Goal: Use online tool/utility: Utilize a website feature to perform a specific function

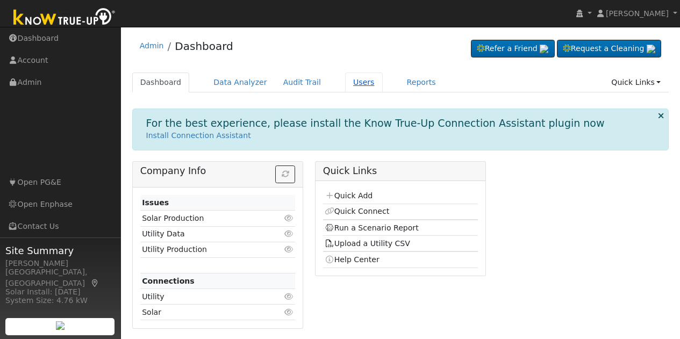
click at [345, 83] on link "Users" at bounding box center [364, 83] width 38 height 20
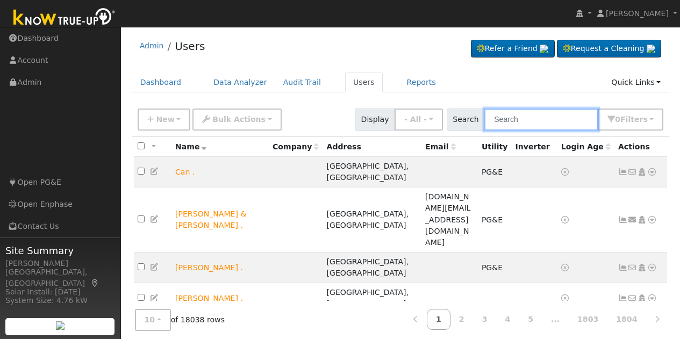
click at [530, 119] on input "text" at bounding box center [542, 120] width 114 height 22
paste input "1935 Solig Avenue, Kingsburg, CA, 93631"
type input "1935 Solig Avenue, Kingsburg, CA, 93631"
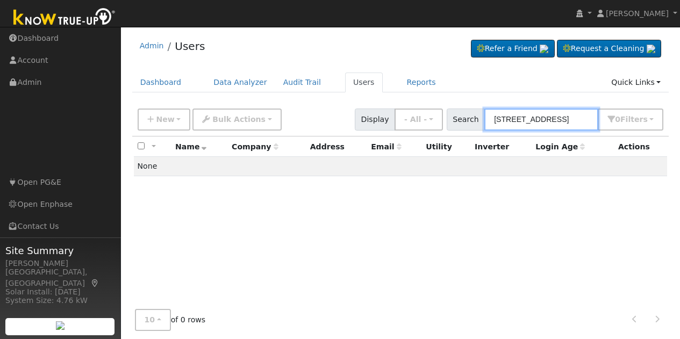
click at [529, 118] on input "1935 Solig Avenue, Kingsburg, CA, 93631" at bounding box center [542, 120] width 114 height 22
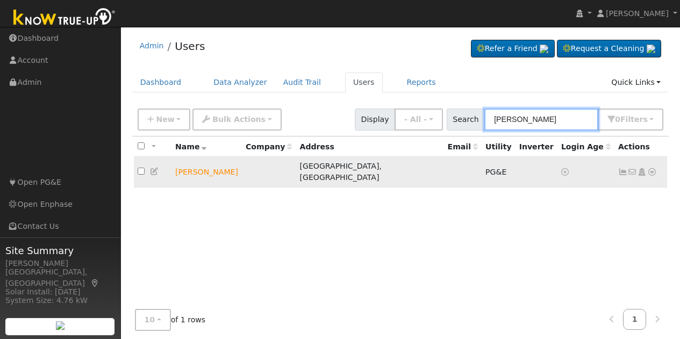
type input "alec durrant"
click at [653, 168] on icon at bounding box center [653, 172] width 10 height 8
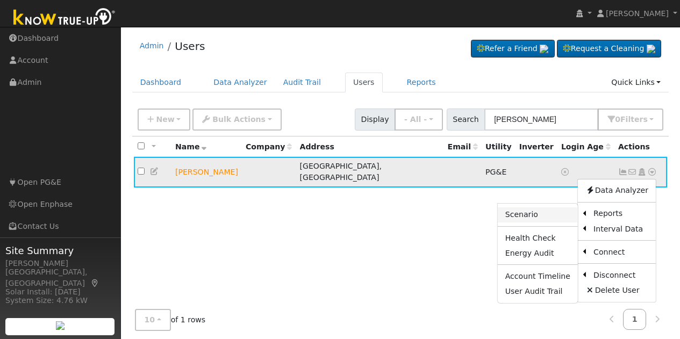
click at [536, 213] on link "Scenario" at bounding box center [538, 215] width 80 height 15
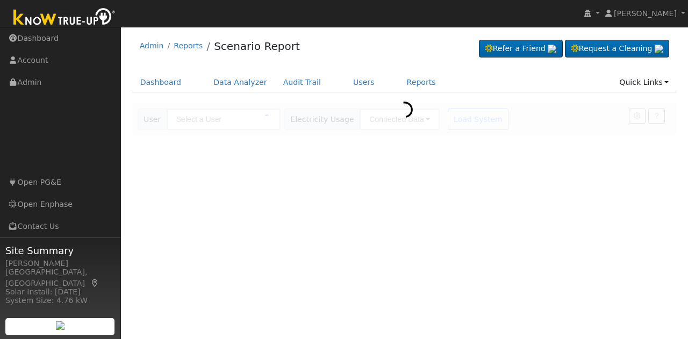
type input "[PERSON_NAME]"
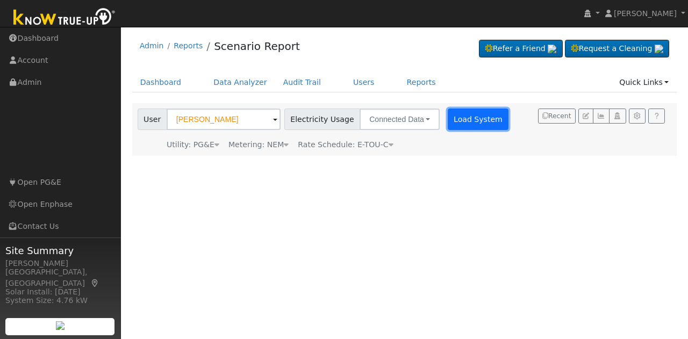
click at [465, 123] on button "Load System" at bounding box center [478, 120] width 61 height 22
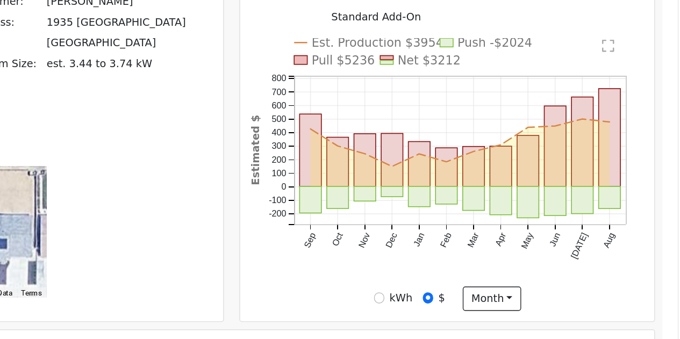
scroll to position [286, 0]
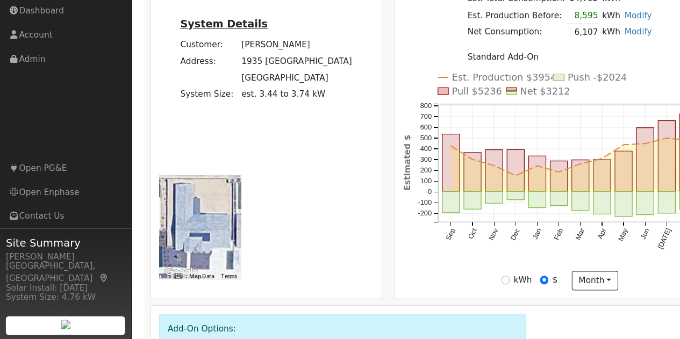
radio input "true"
radio input "false"
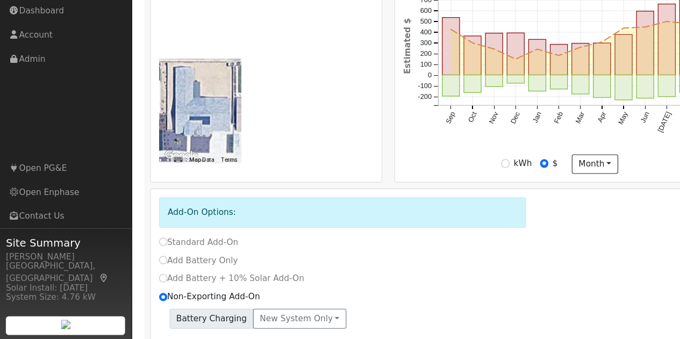
scroll to position [404, 0]
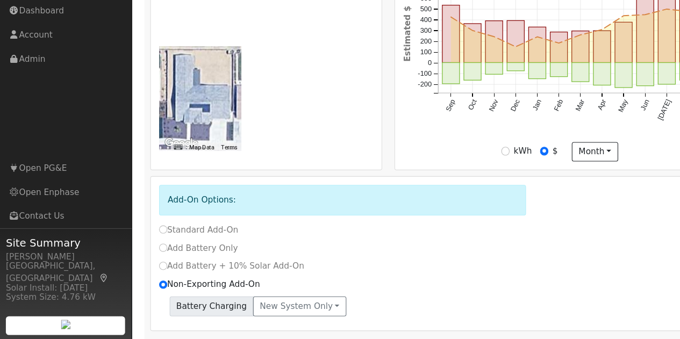
type input "100"
type input "110"
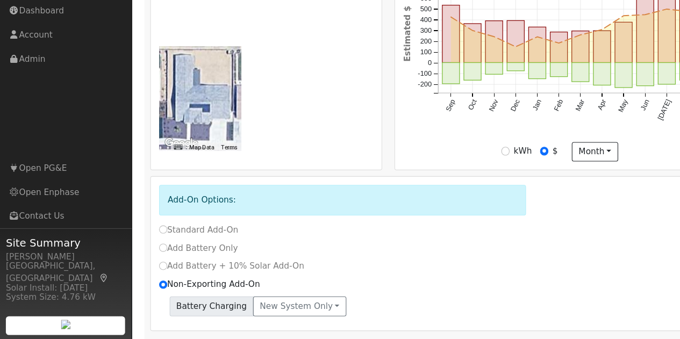
type input "110"
type input "1"
type input "112"
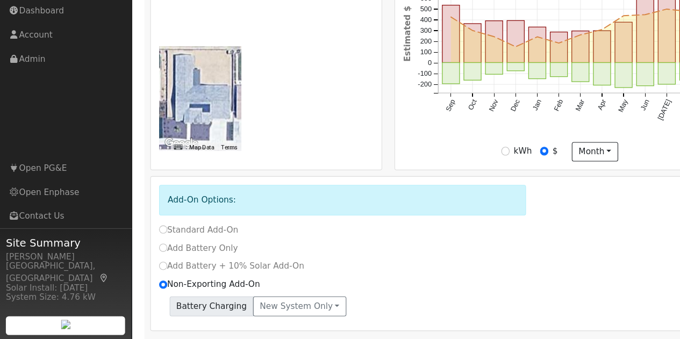
type input "20"
type input "30"
type input "2"
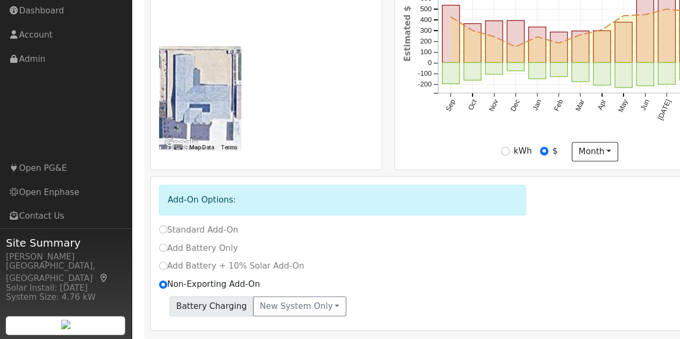
type input "2"
type input "10"
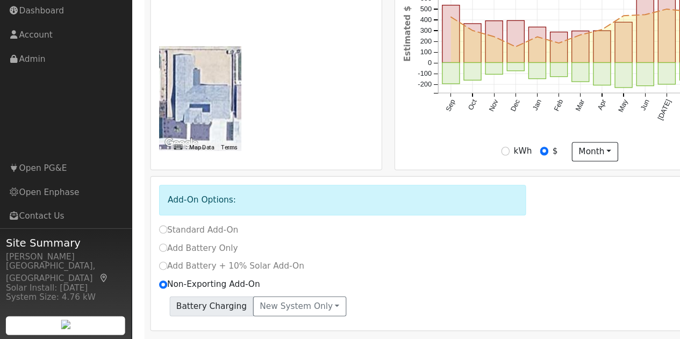
type input "20"
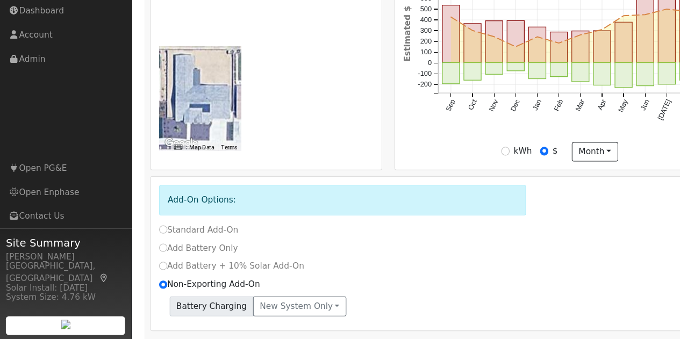
type input "10"
type input "30"
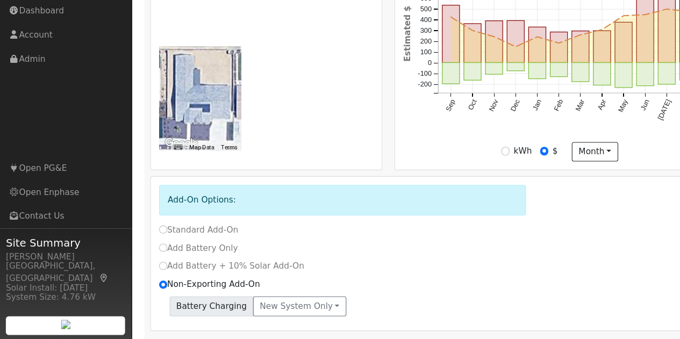
type input "30"
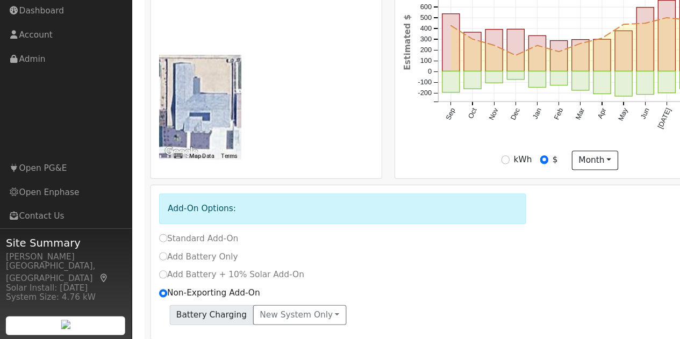
scroll to position [404, 0]
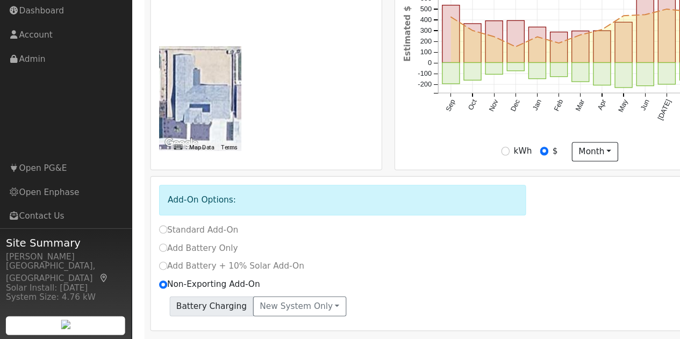
type input "10"
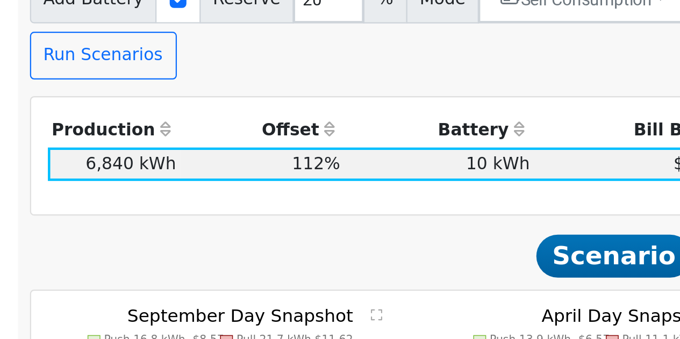
scroll to position [684, 0]
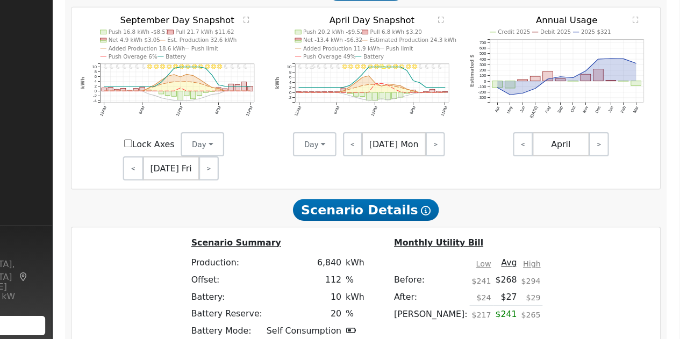
scroll to position [1018, 0]
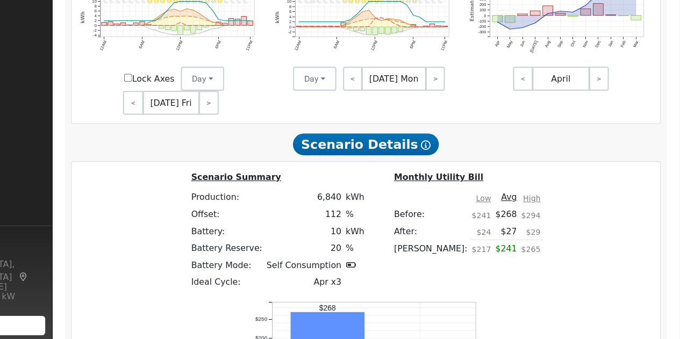
type input "$19,500"
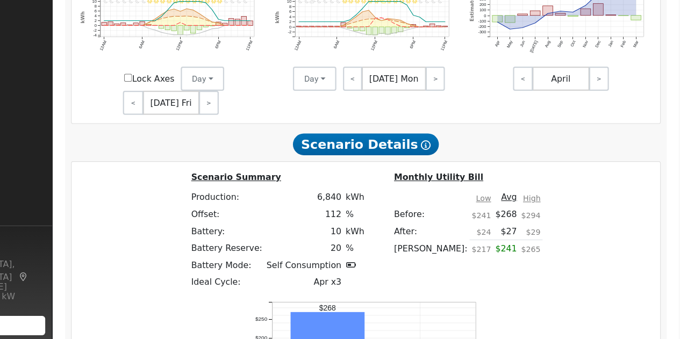
type input "$16,000"
type input "$10,650"
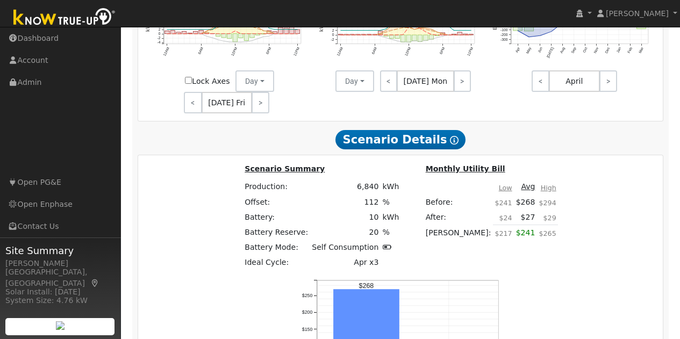
scroll to position [1045, 0]
